Goal: Transaction & Acquisition: Purchase product/service

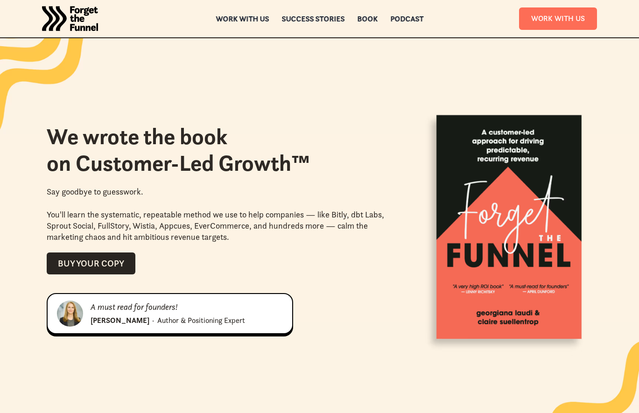
scroll to position [923, 0]
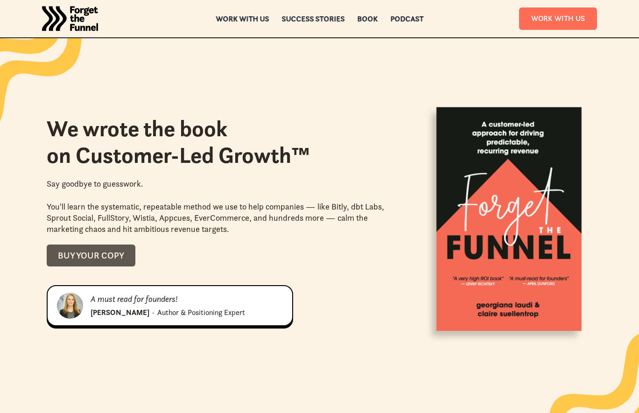
click at [78, 257] on div "Buy your copy" at bounding box center [91, 255] width 66 height 11
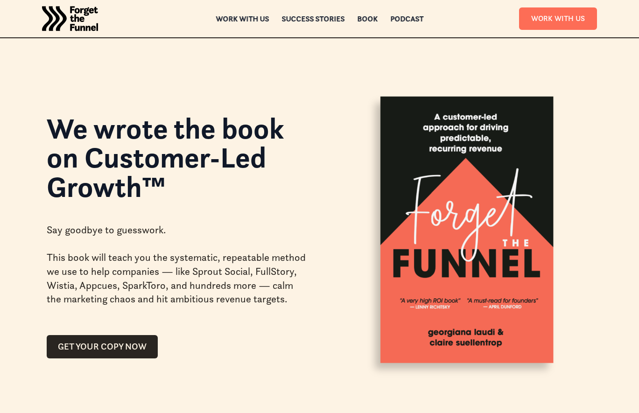
scroll to position [208, 0]
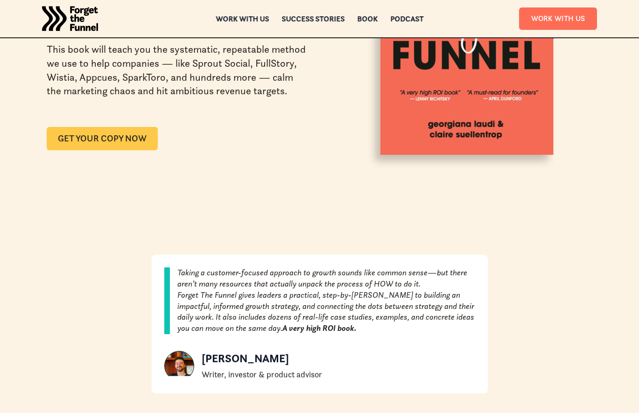
click at [134, 141] on link "GET YOUR COPY NOW" at bounding box center [102, 138] width 111 height 23
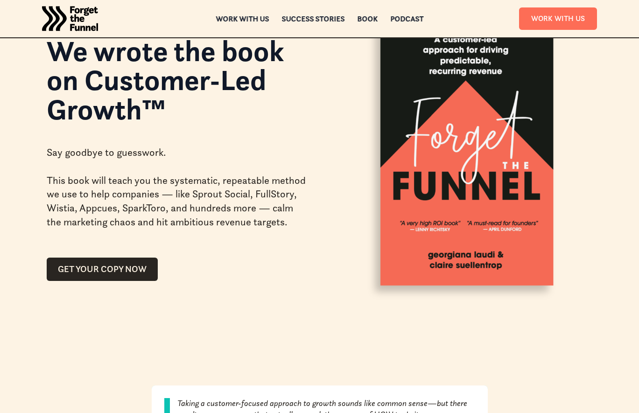
scroll to position [0, 0]
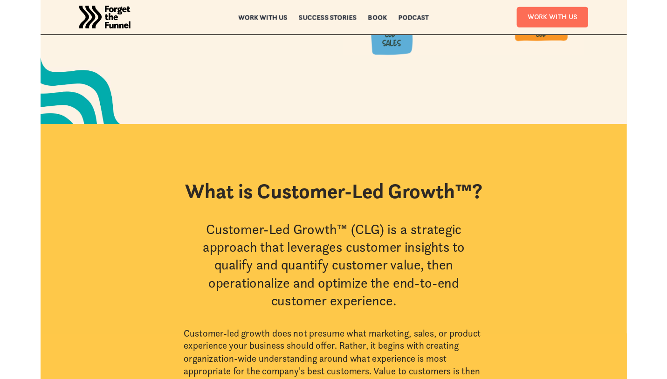
scroll to position [312, 0]
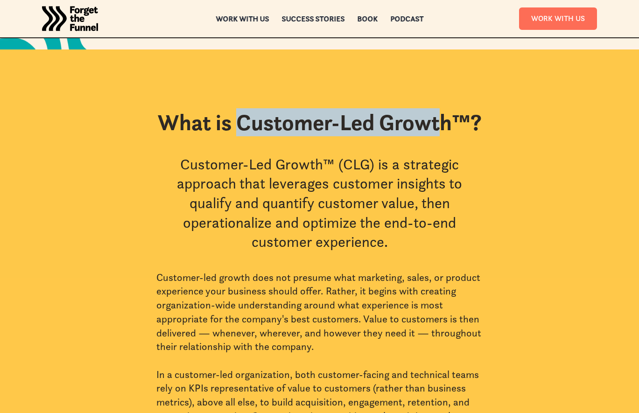
drag, startPoint x: 238, startPoint y: 125, endPoint x: 414, endPoint y: 120, distance: 176.4
click at [445, 122] on h2 "What is Customer-Led Growth™?" at bounding box center [320, 122] width 324 height 27
drag, startPoint x: 447, startPoint y: 123, endPoint x: 241, endPoint y: 118, distance: 206.7
click at [241, 118] on h2 "What is Customer-Led Growth™?" at bounding box center [320, 122] width 324 height 27
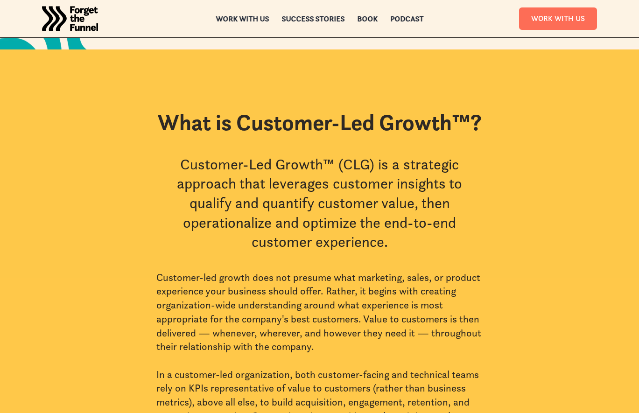
click at [385, 90] on div "What is Customer-Led Growth™? Customer-Led Growth™ (CLG) is a strategic approac…" at bounding box center [319, 340] width 639 height 583
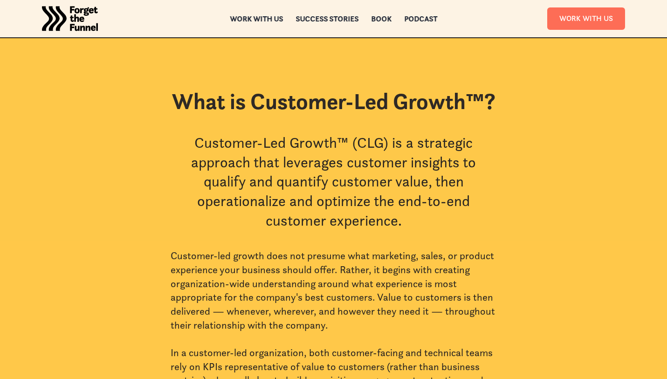
scroll to position [346, 0]
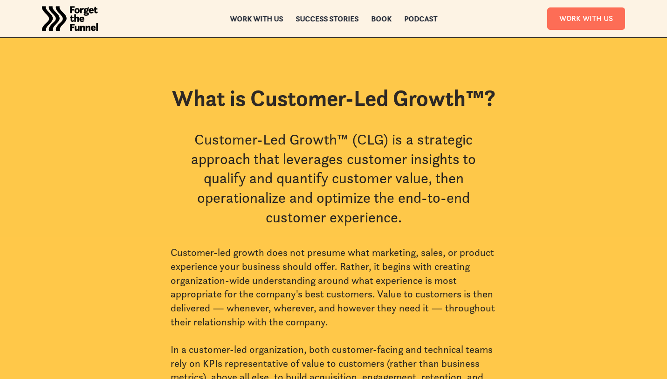
click at [75, 14] on img "home" at bounding box center [70, 18] width 56 height 37
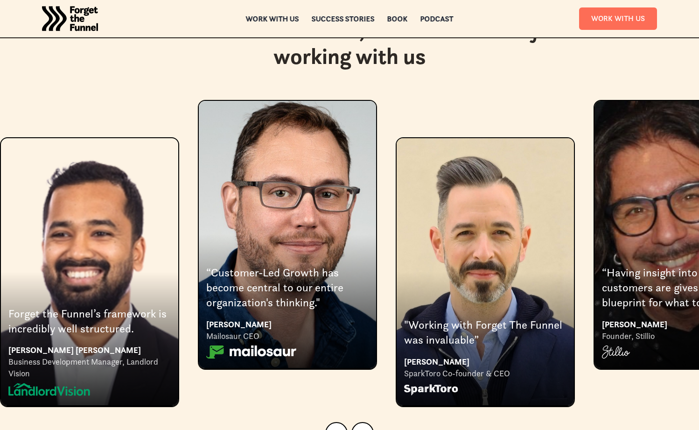
scroll to position [1736, 0]
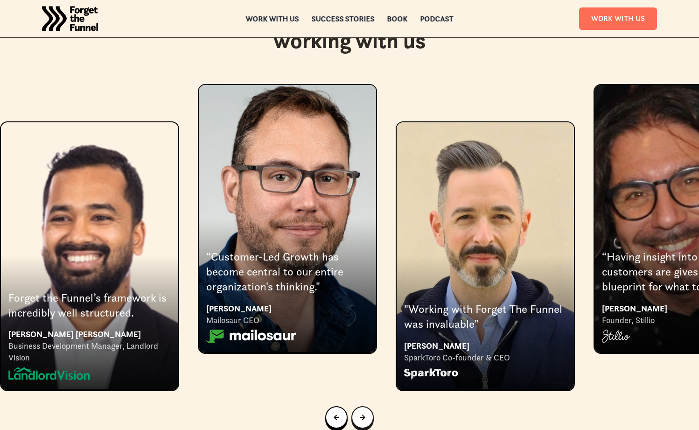
click at [362, 379] on div "Next slide" at bounding box center [363, 417] width 6 height 10
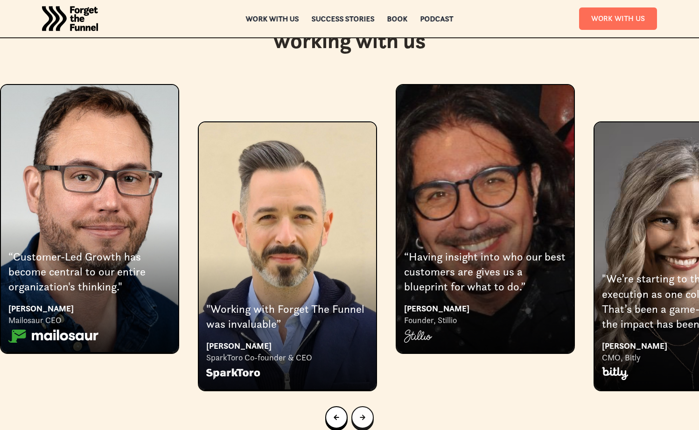
click at [364, 379] on icon "Next slide" at bounding box center [363, 417] width 6 height 6
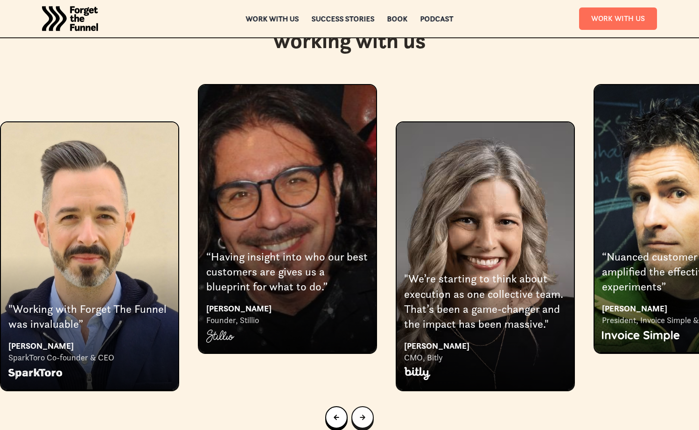
click at [364, 379] on div "Next slide" at bounding box center [363, 417] width 6 height 10
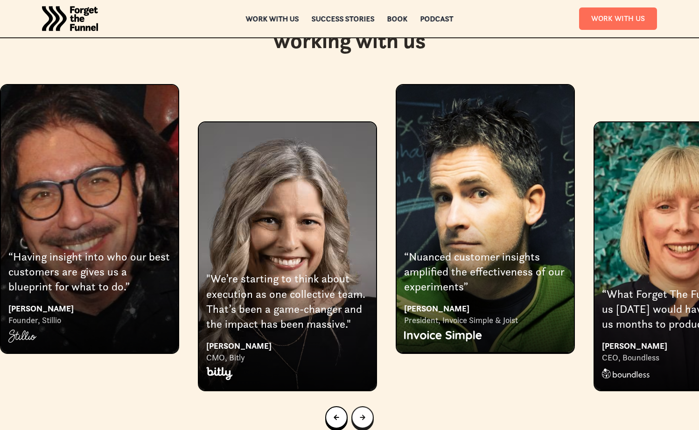
click at [364, 379] on div "Next slide" at bounding box center [363, 417] width 6 height 10
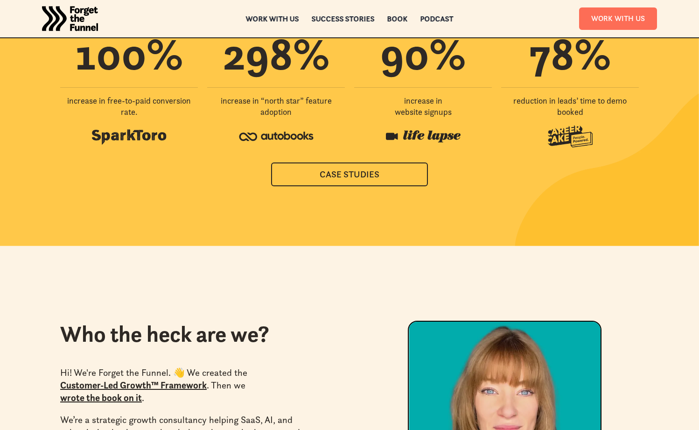
scroll to position [2351, 0]
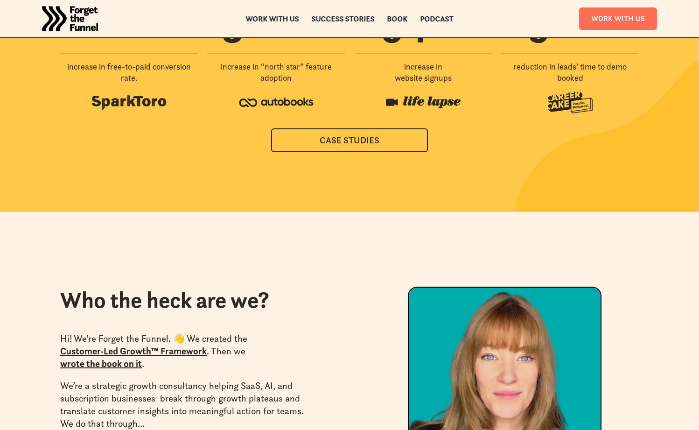
click at [269, 212] on div at bounding box center [349, 219] width 699 height 15
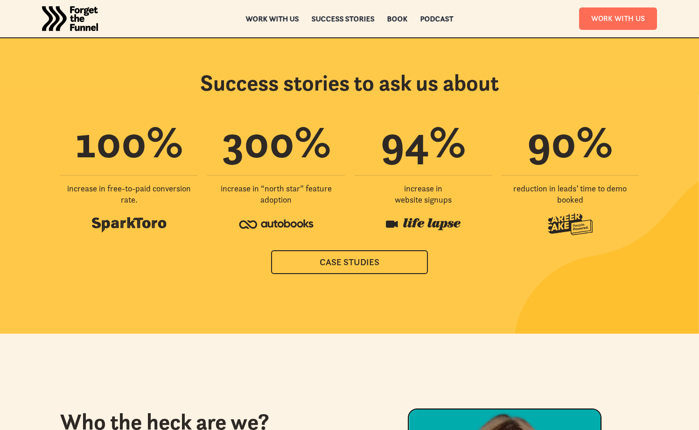
scroll to position [2216, 0]
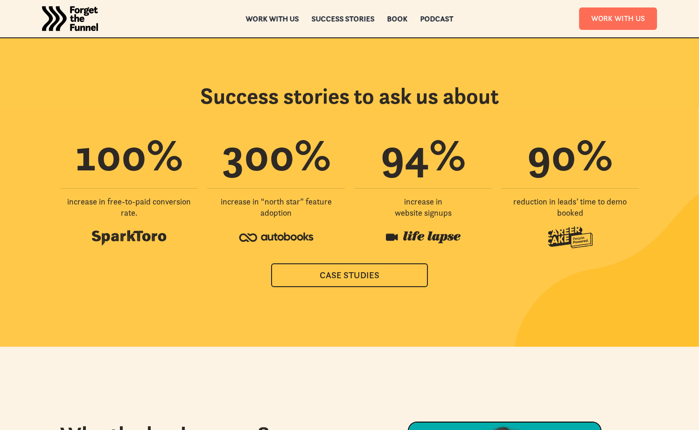
click at [222, 208] on div "300 % increase in “north star”‍ feature adoption" at bounding box center [276, 190] width 138 height 117
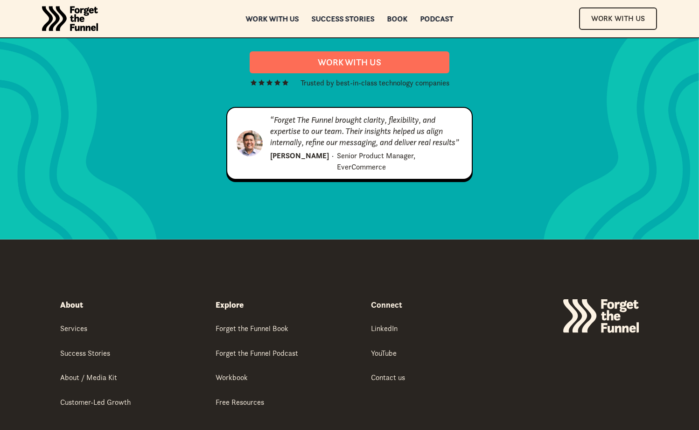
scroll to position [4769, 0]
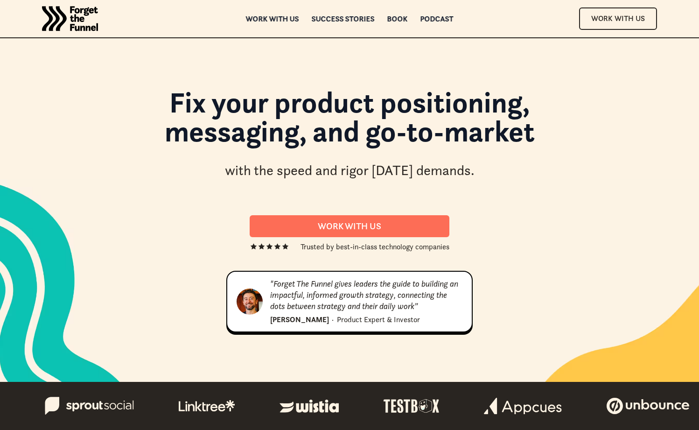
click at [83, 28] on img "home" at bounding box center [70, 18] width 56 height 37
click at [335, 18] on div "Success Stories" at bounding box center [343, 18] width 63 height 7
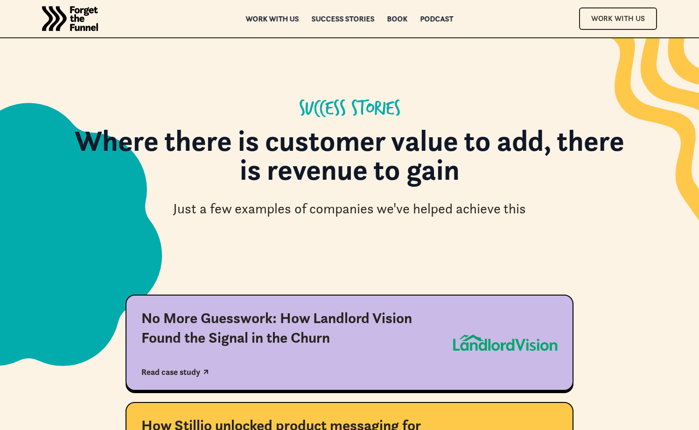
click at [391, 22] on div "ABOUT ABOUT Work with us Work with us Success Stories Success Stories Book Book…" at bounding box center [349, 18] width 699 height 37
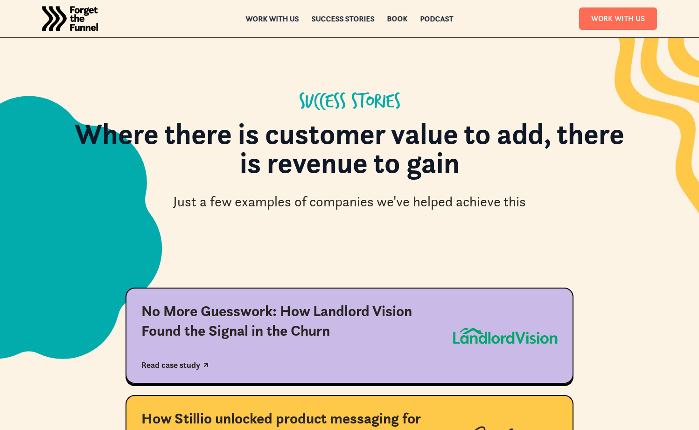
click at [394, 19] on div "Book" at bounding box center [397, 18] width 21 height 7
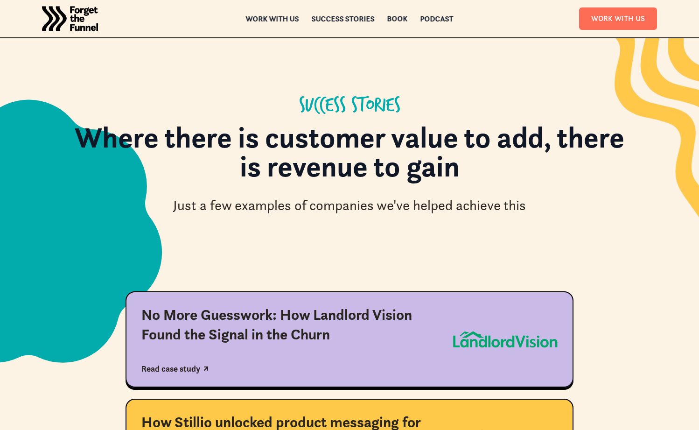
scroll to position [5, 0]
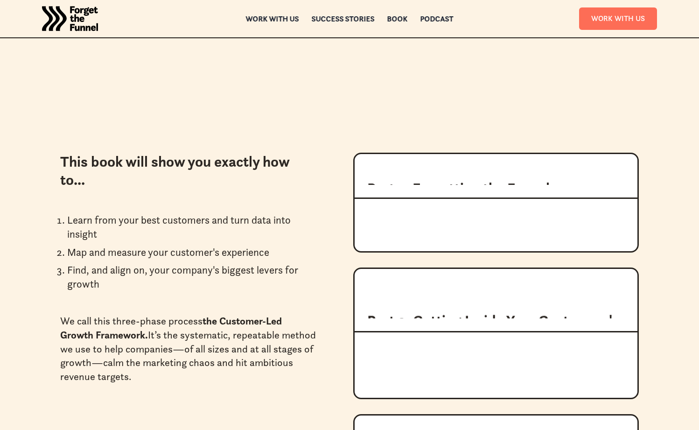
scroll to position [973, 0]
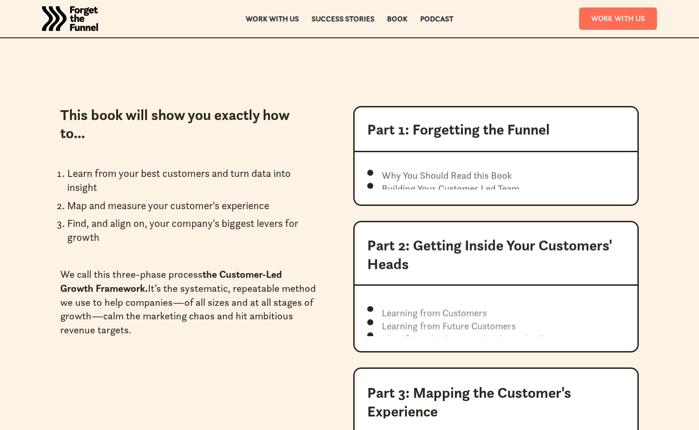
click at [276, 19] on div "Work with us" at bounding box center [272, 18] width 53 height 7
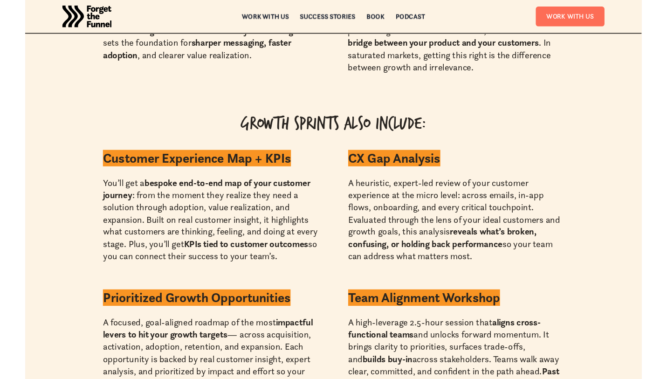
scroll to position [3098, 0]
